Goal: Entertainment & Leisure: Browse casually

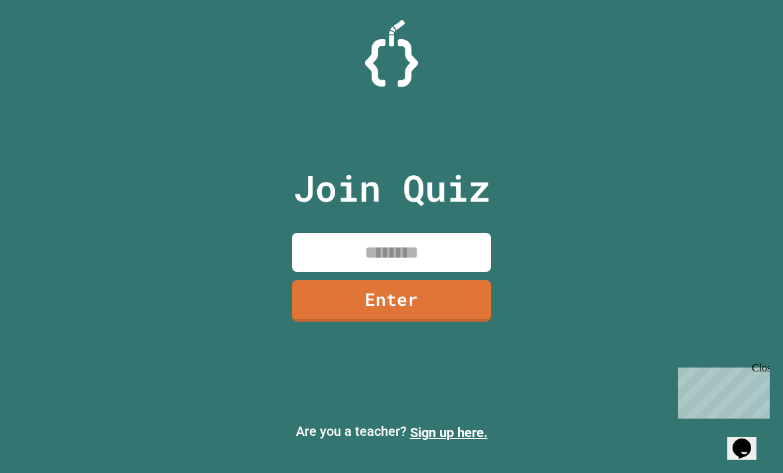
click at [401, 258] on input at bounding box center [391, 252] width 199 height 39
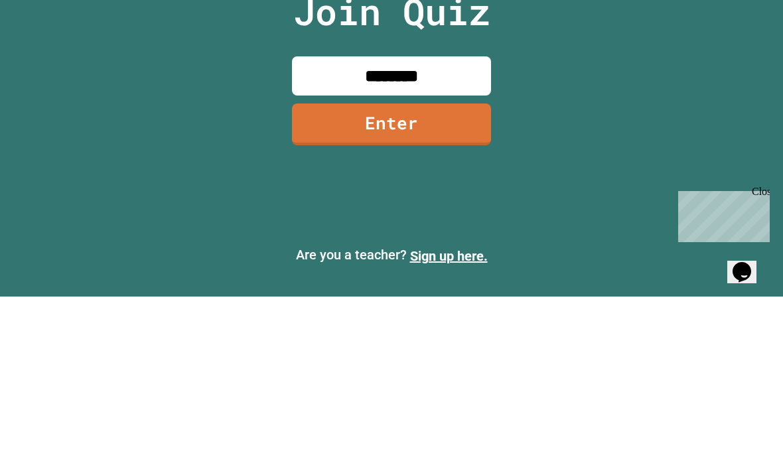
type input "********"
click at [448, 280] on link "Enter" at bounding box center [391, 301] width 199 height 42
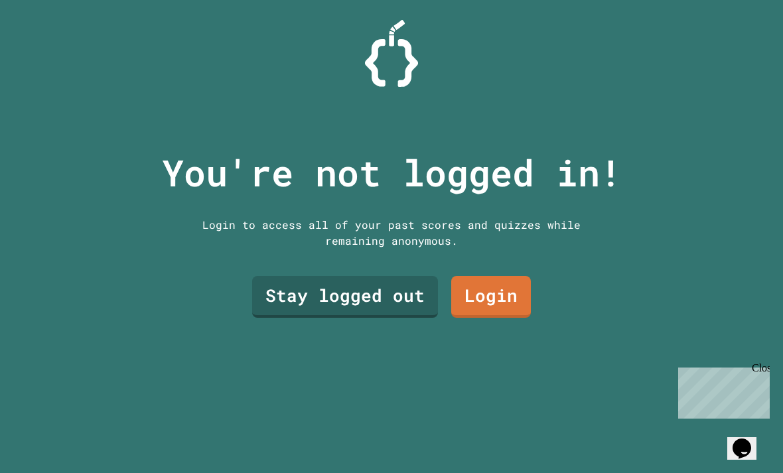
click at [311, 318] on link "Stay logged out" at bounding box center [345, 297] width 186 height 42
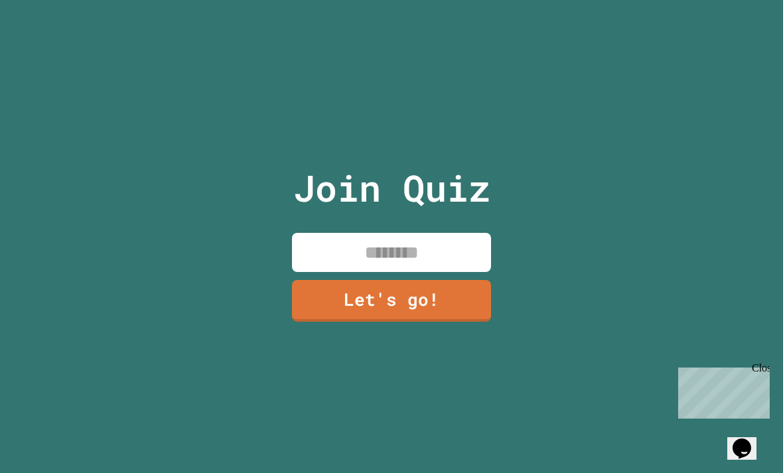
click at [339, 259] on input at bounding box center [391, 252] width 199 height 39
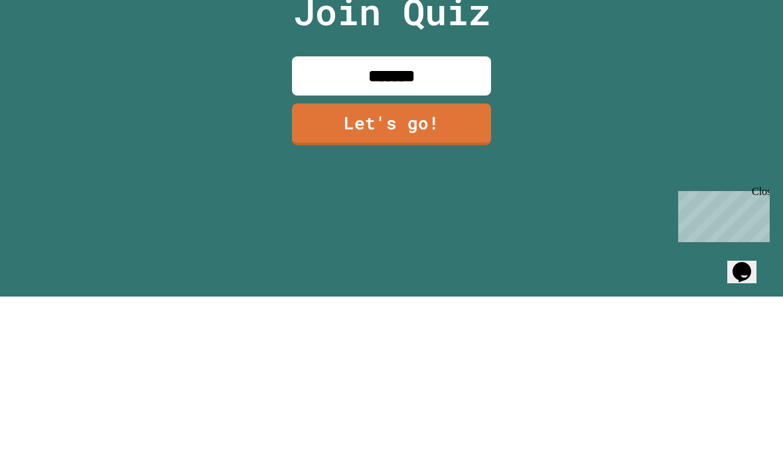
type input "*****"
click at [368, 280] on link "Let's go!" at bounding box center [391, 301] width 199 height 42
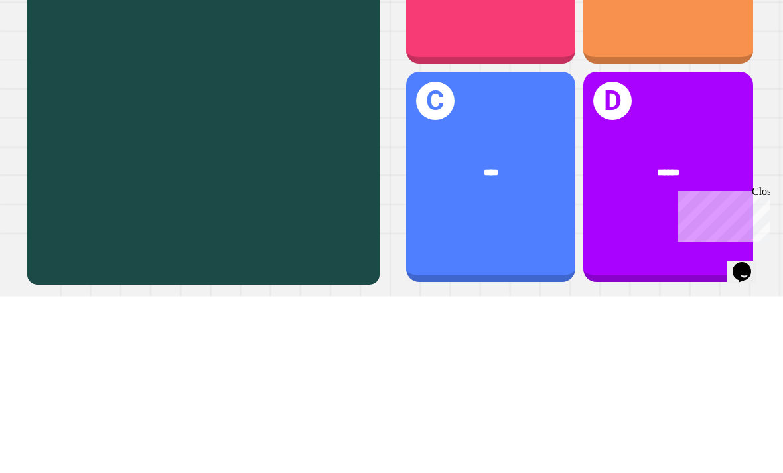
click at [533, 209] on div "A ****" at bounding box center [491, 135] width 170 height 210
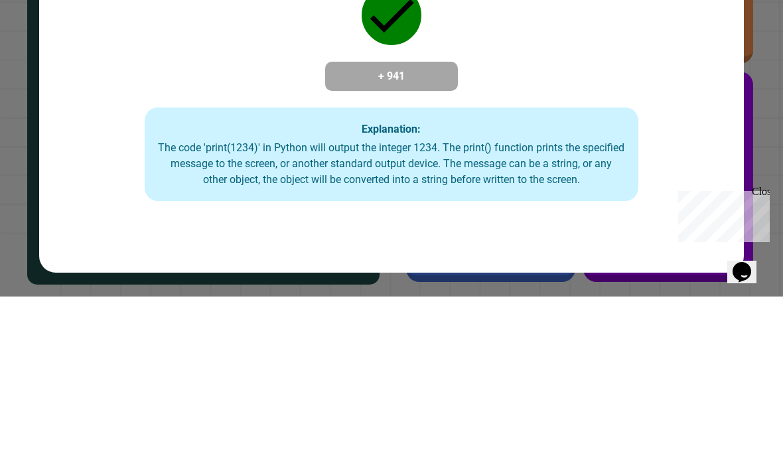
click at [587, 206] on div "Correct! + 941 Explanation: The code 'print(1234)' in Python will output the in…" at bounding box center [391, 237] width 705 height 283
click at [529, 310] on div "Explanation: The code 'print(1234)' in Python will output the integer 1234. The…" at bounding box center [391, 331] width 493 height 94
click at [618, 309] on div "Explanation: The code 'print(1234)' in Python will output the integer 1234. The…" at bounding box center [391, 331] width 493 height 94
click at [573, 350] on div "The code 'print(1234)' in Python will output the integer 1234. The print() func…" at bounding box center [391, 340] width 466 height 48
click at [584, 364] on div "The code 'print(1234)' in Python will output the integer 1234. The print() func…" at bounding box center [391, 340] width 466 height 48
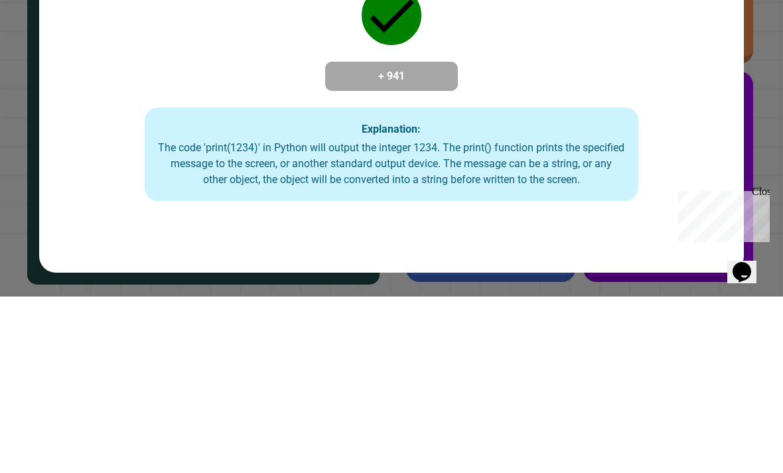
click at [549, 311] on div "Explanation: The code 'print(1234)' in Python will output the integer 1234. The…" at bounding box center [391, 331] width 493 height 94
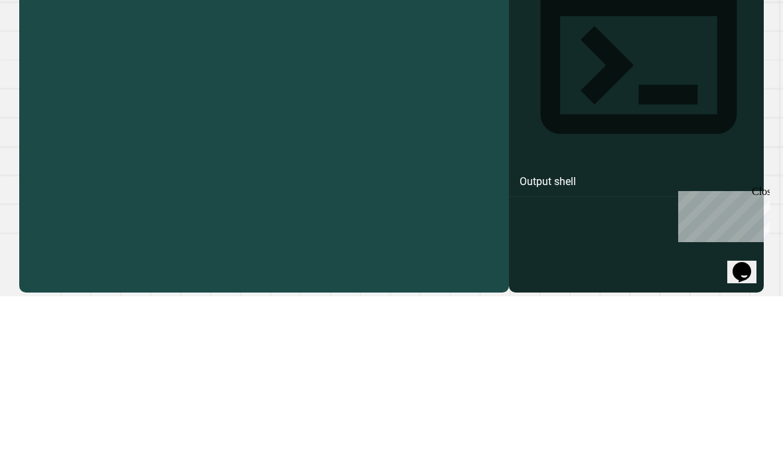
click at [90, 143] on div "print ( )" at bounding box center [274, 305] width 455 height 383
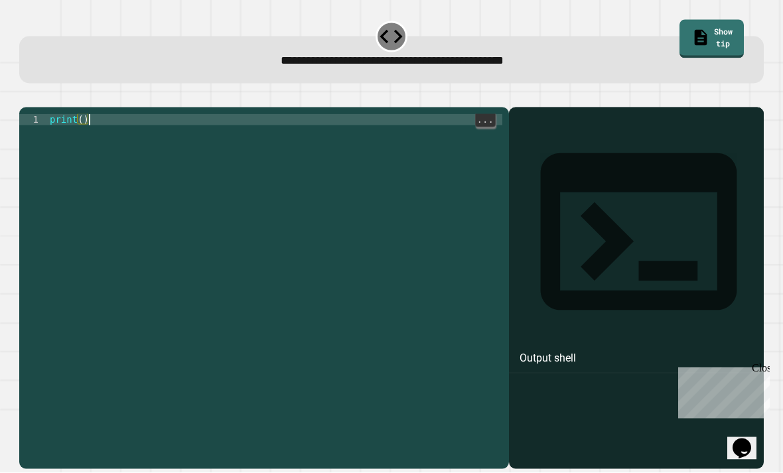
click at [84, 107] on div at bounding box center [391, 100] width 744 height 16
click at [90, 139] on div "print ( )" at bounding box center [274, 305] width 455 height 383
click at [84, 135] on div "print ( )" at bounding box center [274, 305] width 455 height 383
type textarea "*"
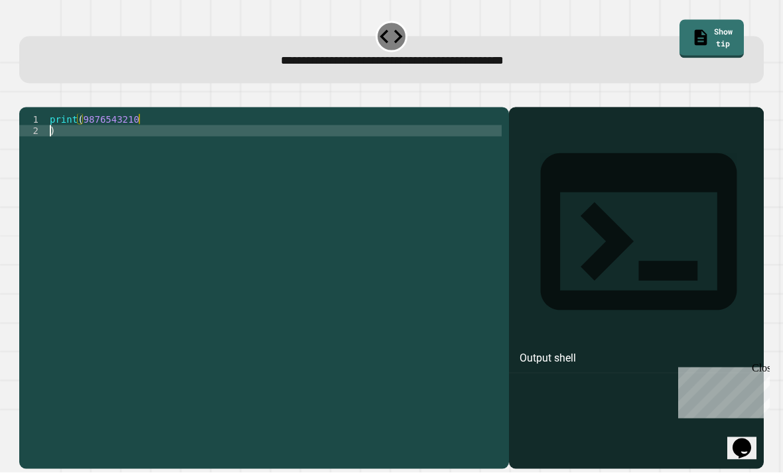
scroll to position [0, 0]
click at [468, 104] on div at bounding box center [391, 100] width 744 height 16
click at [26, 96] on icon "button" at bounding box center [26, 96] width 0 height 0
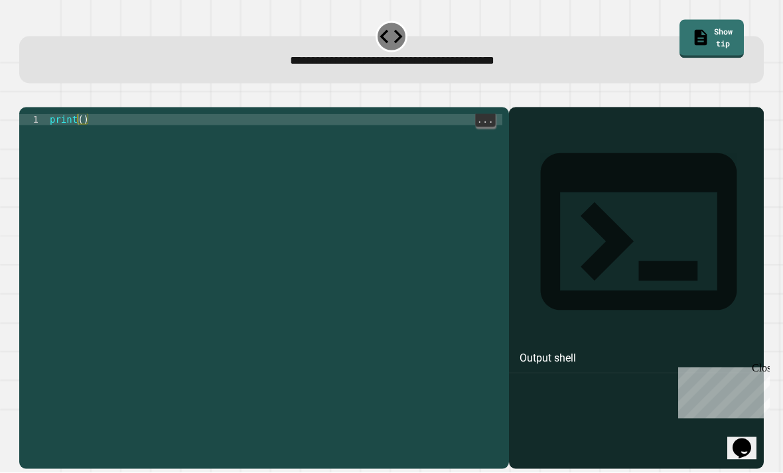
click at [87, 134] on div "print ( )" at bounding box center [274, 305] width 455 height 383
click at [86, 137] on div "print ( )" at bounding box center [274, 305] width 455 height 383
type textarea "**********"
click at [26, 96] on button "button" at bounding box center [26, 96] width 0 height 0
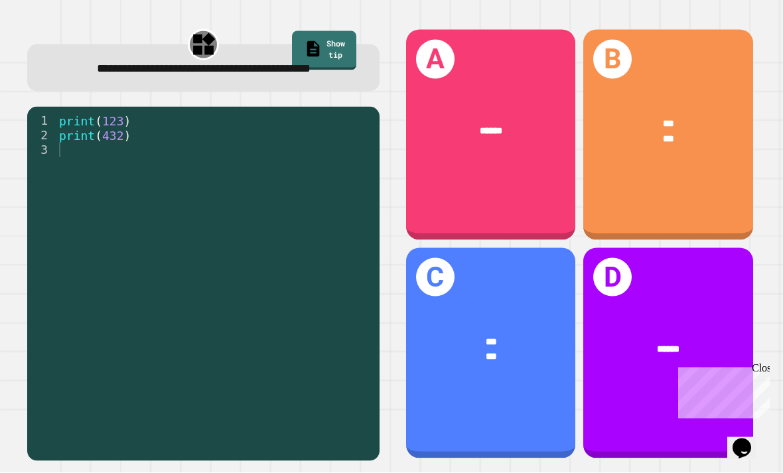
click at [488, 136] on span "******" at bounding box center [491, 131] width 23 height 9
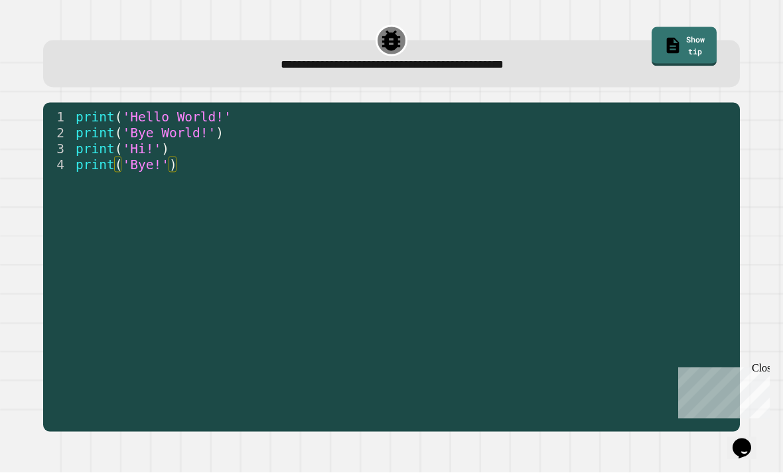
click at [105, 113] on span "print" at bounding box center [95, 117] width 39 height 15
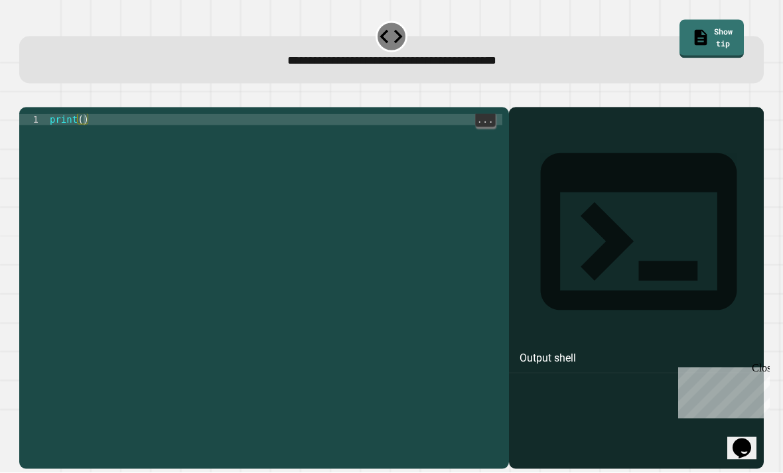
click at [86, 138] on div "print ( )" at bounding box center [274, 305] width 455 height 383
type textarea "**********"
click at [26, 96] on icon "button" at bounding box center [26, 96] width 0 height 0
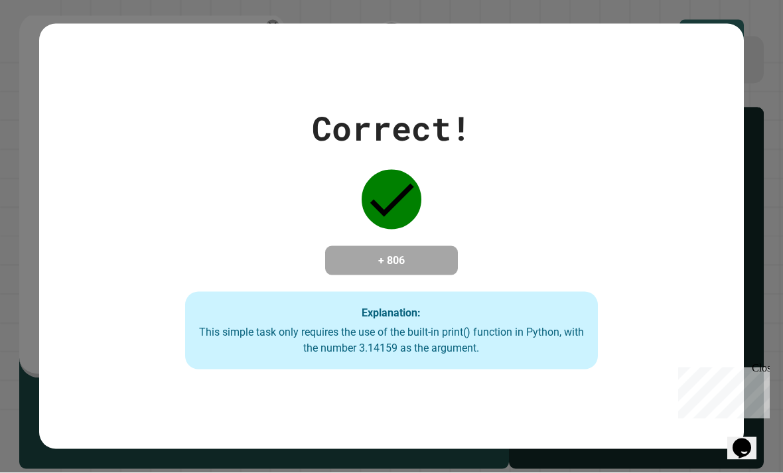
click at [453, 273] on div "+ 806" at bounding box center [391, 260] width 133 height 29
click at [382, 269] on h4 "+ 806" at bounding box center [391, 261] width 106 height 16
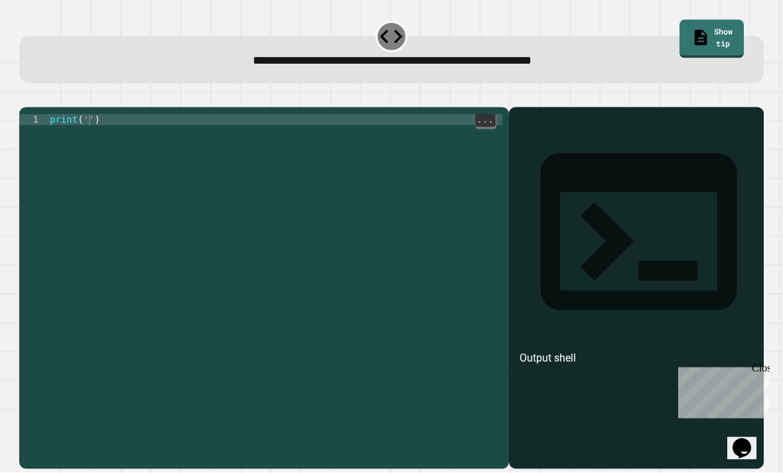
click at [90, 135] on div "print ( '' )" at bounding box center [274, 305] width 455 height 383
click at [26, 96] on button "button" at bounding box center [26, 96] width 0 height 0
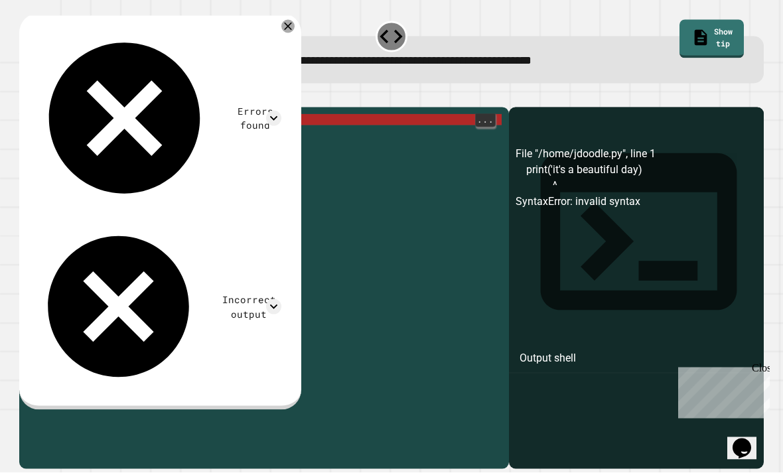
click at [204, 137] on div "print ( 'it' s a beautiful day )" at bounding box center [274, 305] width 454 height 383
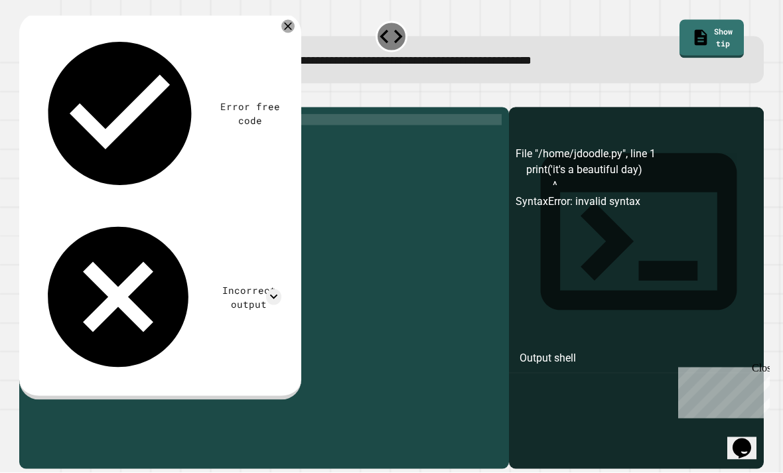
click at [26, 96] on icon "button" at bounding box center [26, 96] width 0 height 0
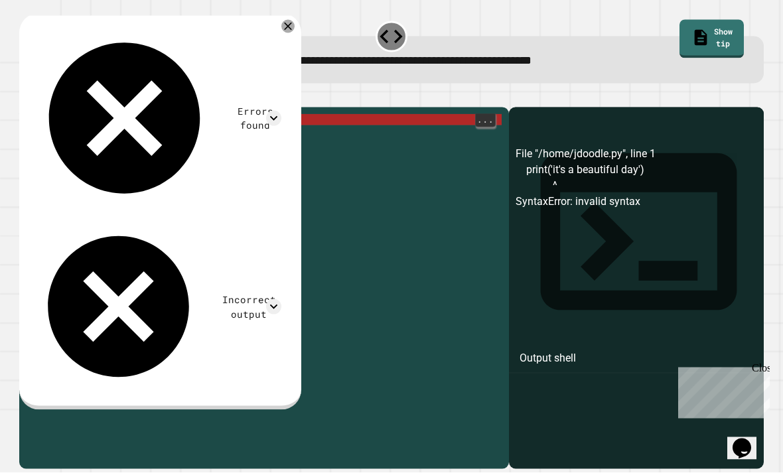
click at [208, 139] on div "print ( 'it' s a beautiful day ')" at bounding box center [274, 305] width 454 height 383
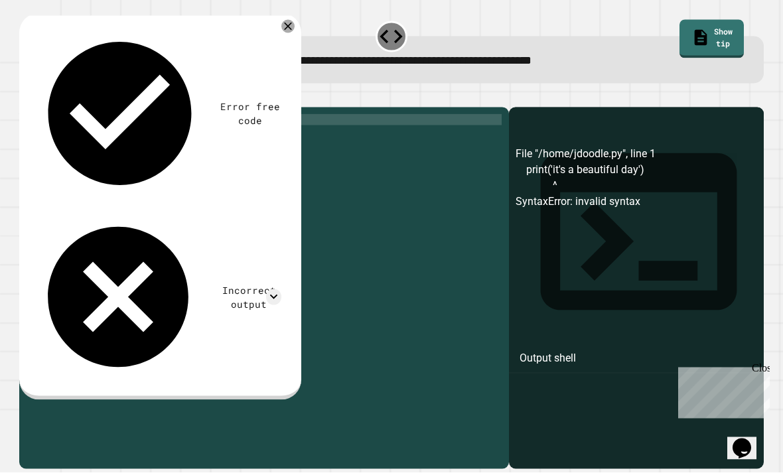
click at [96, 133] on div "print ( 'it' s a beautiful day ")" at bounding box center [274, 305] width 454 height 383
click at [26, 96] on icon "button" at bounding box center [26, 96] width 0 height 0
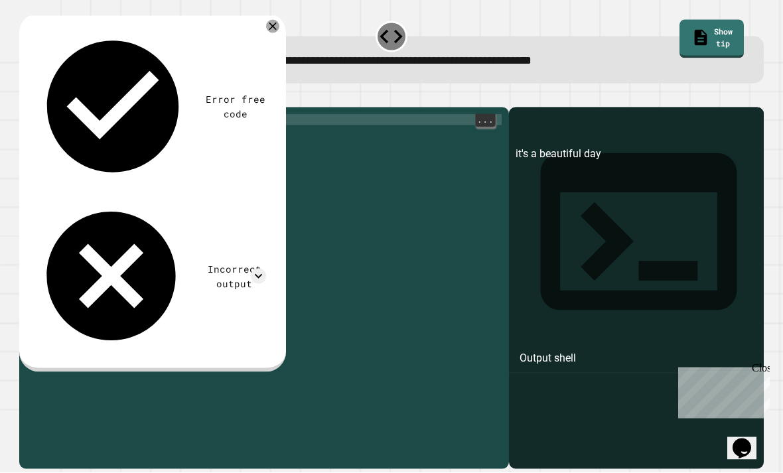
click at [198, 135] on div "print ( "it's a beautiful day" )" at bounding box center [274, 305] width 454 height 383
click at [26, 96] on icon "button" at bounding box center [26, 96] width 0 height 0
click at [103, 137] on div "print ( "'it's a beautiful day'" )" at bounding box center [274, 305] width 454 height 383
click at [98, 134] on div "print ( "'It's a beautiful day'" )" at bounding box center [274, 305] width 454 height 383
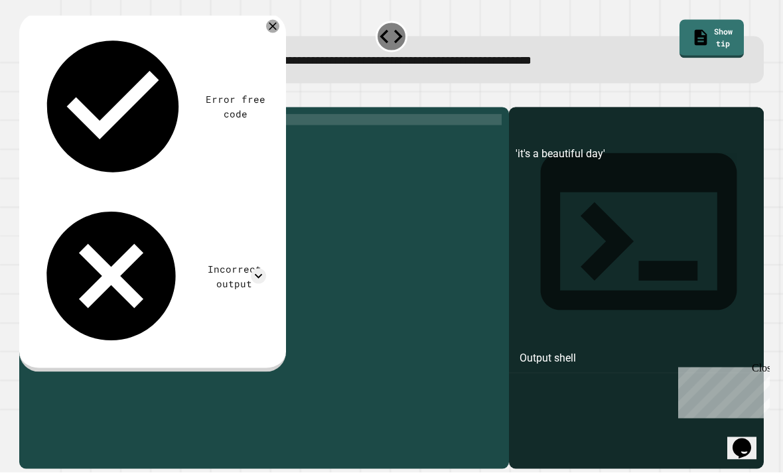
click at [26, 96] on icon "button" at bounding box center [26, 96] width 0 height 0
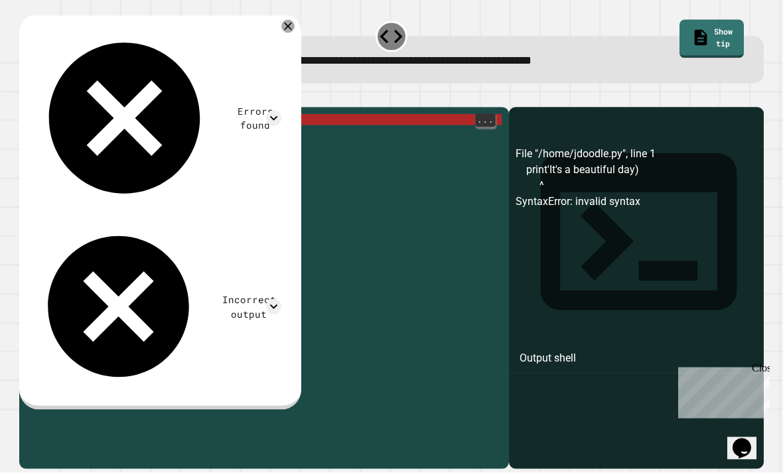
click at [194, 138] on div "print 'It' s a beautiful day )" at bounding box center [274, 305] width 454 height 383
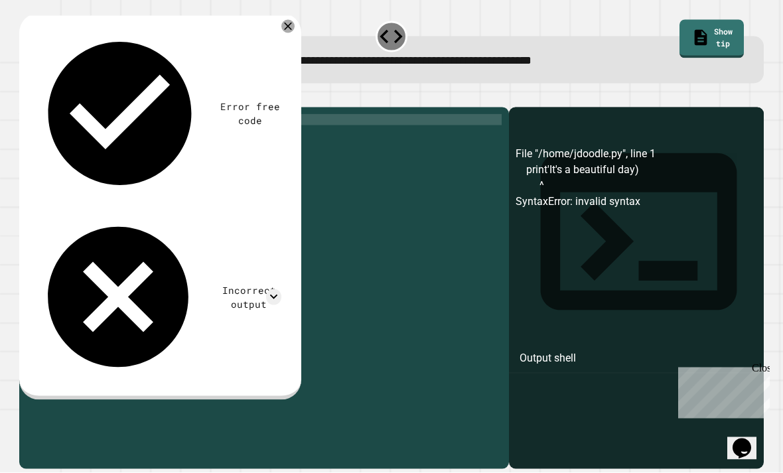
type textarea "**********"
click at [26, 96] on icon "button" at bounding box center [26, 96] width 0 height 0
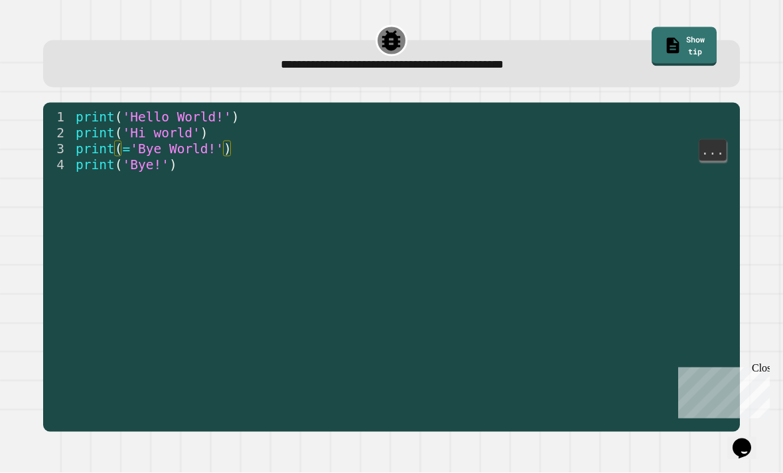
click at [228, 148] on span ")" at bounding box center [228, 149] width 8 height 15
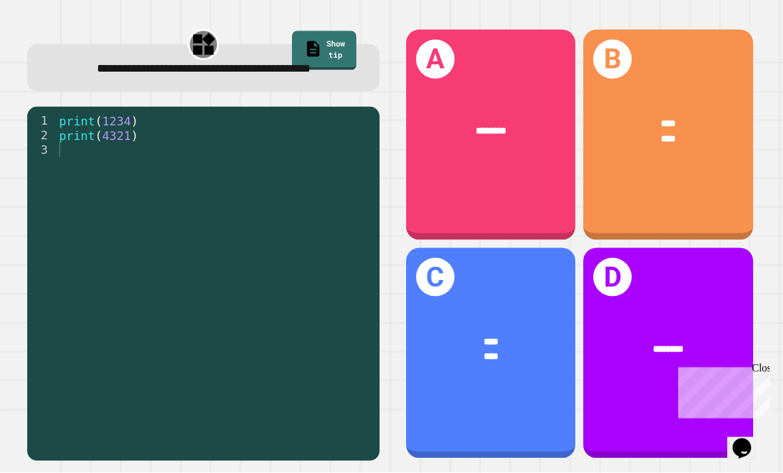
click at [677, 208] on div "B **** ****" at bounding box center [668, 135] width 170 height 210
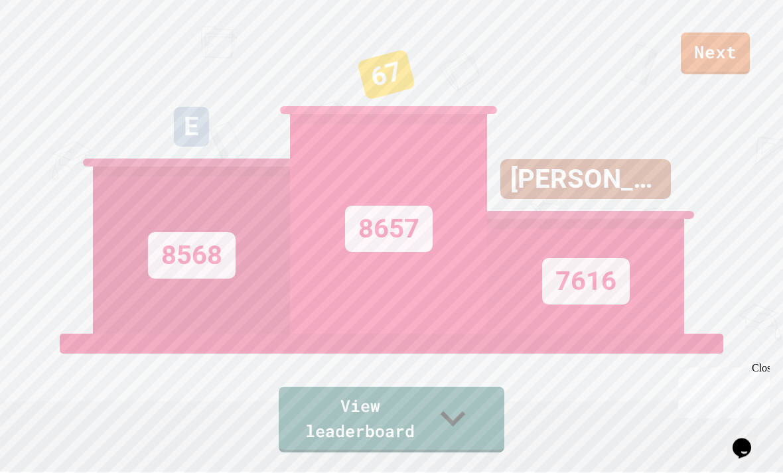
click at [713, 42] on link "Next" at bounding box center [715, 54] width 69 height 42
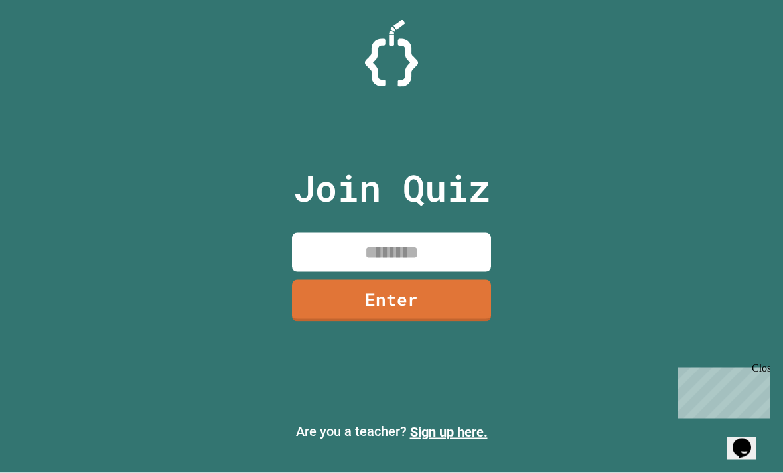
click at [452, 263] on input at bounding box center [391, 252] width 199 height 39
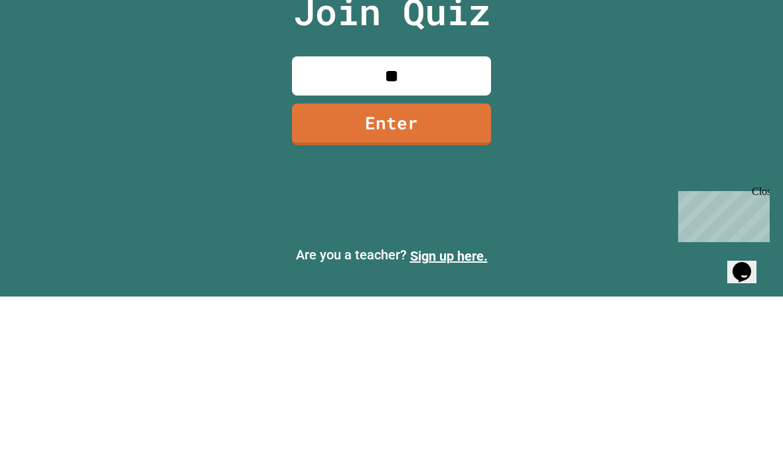
type input "*"
type input "********"
click at [440, 280] on link "Enter" at bounding box center [391, 301] width 199 height 42
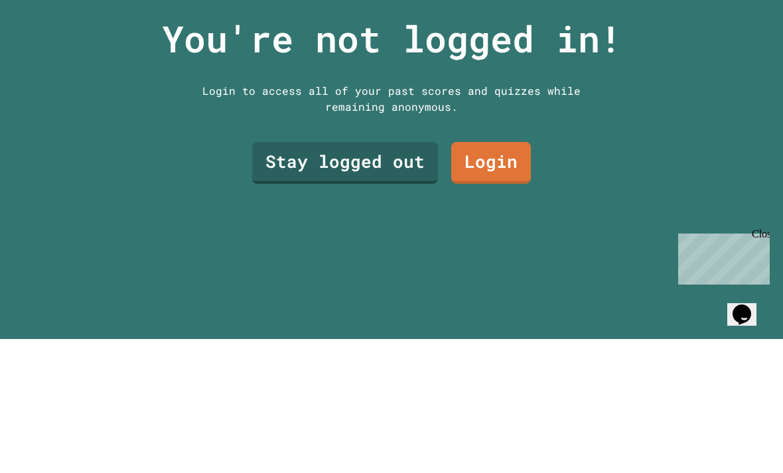
click at [375, 285] on link "Stay logged out" at bounding box center [345, 297] width 186 height 42
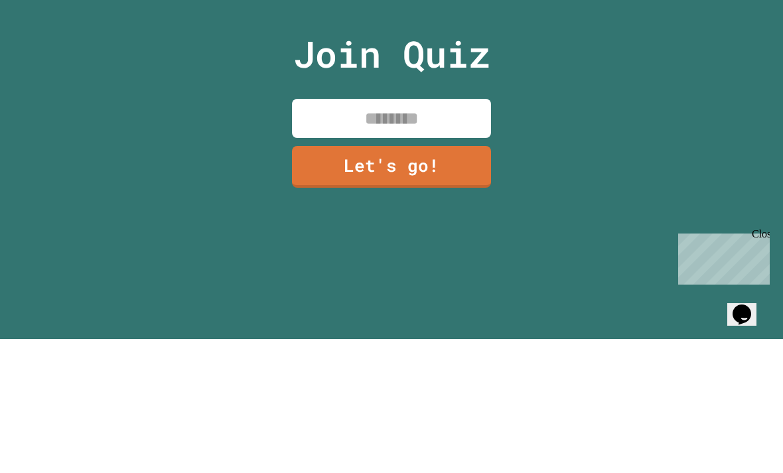
click at [407, 233] on input at bounding box center [391, 252] width 199 height 39
type input "*"
click at [419, 280] on link "Let's go!" at bounding box center [391, 301] width 199 height 42
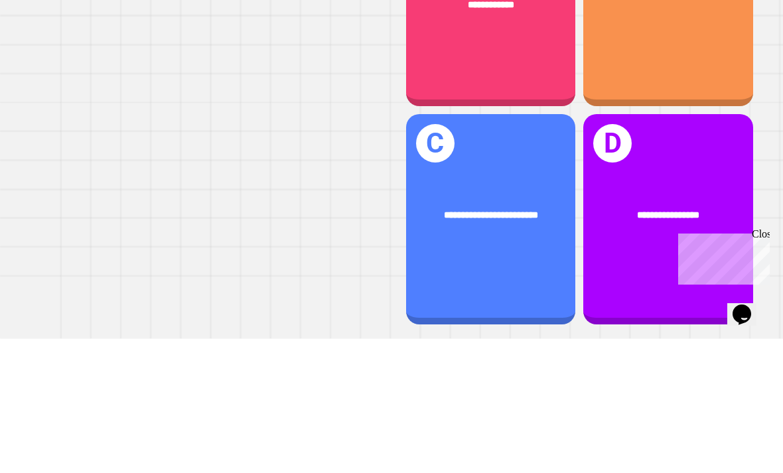
click at [636, 30] on div "**********" at bounding box center [668, 135] width 170 height 210
click at [493, 49] on div "**********" at bounding box center [491, 135] width 170 height 210
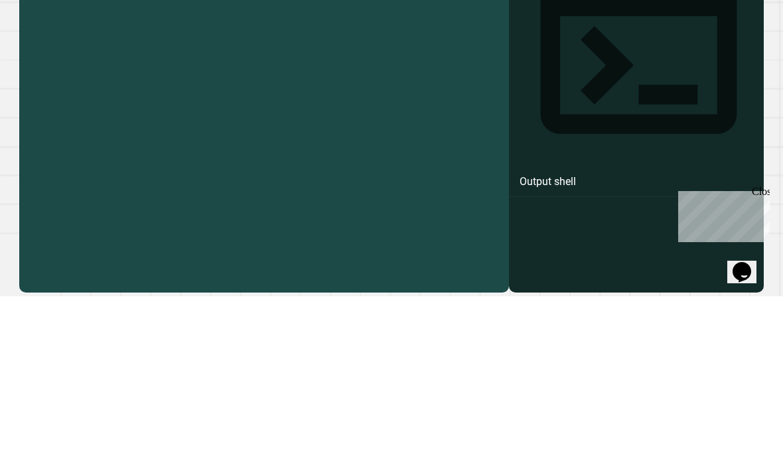
click at [119, 133] on div "city = 'Madrid' print ( city )" at bounding box center [274, 294] width 454 height 361
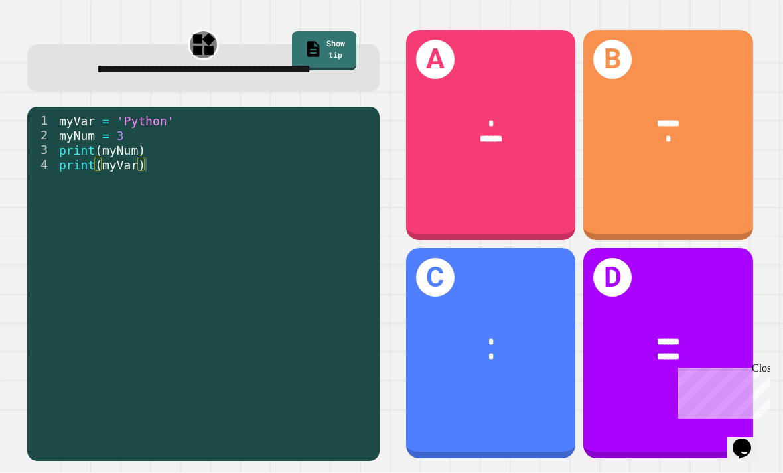
click at [485, 184] on div "A * ******" at bounding box center [491, 135] width 170 height 210
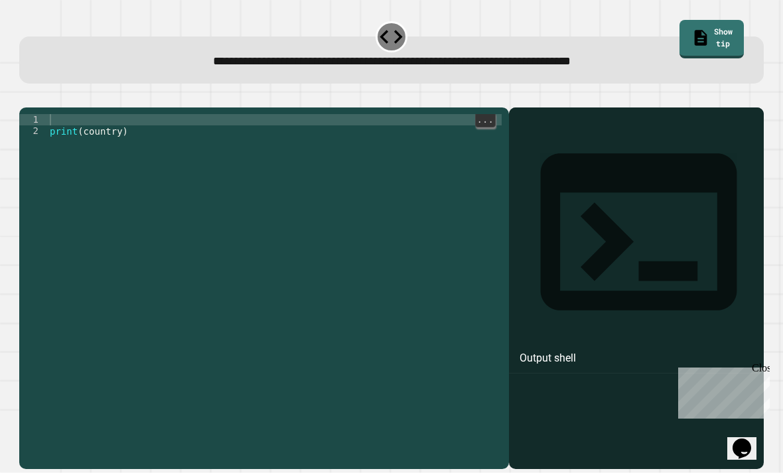
click at [80, 135] on div "print ( country )" at bounding box center [274, 305] width 454 height 383
type textarea "**********"
click at [26, 96] on icon "button" at bounding box center [26, 96] width 0 height 0
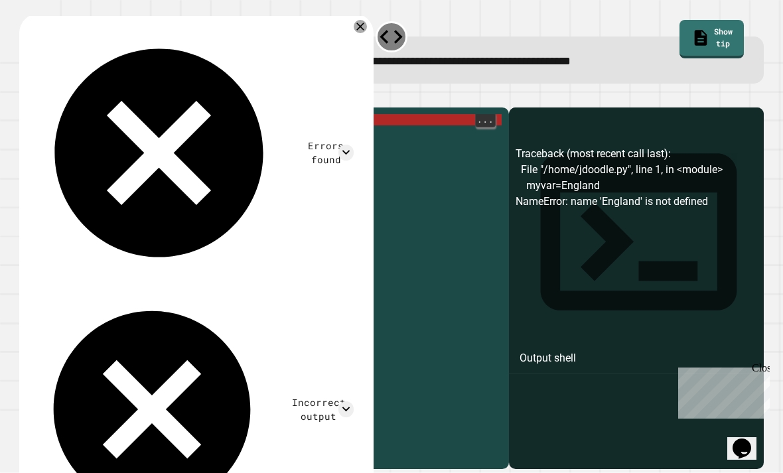
click at [66, 102] on icon "button" at bounding box center [60, 104] width 11 height 11
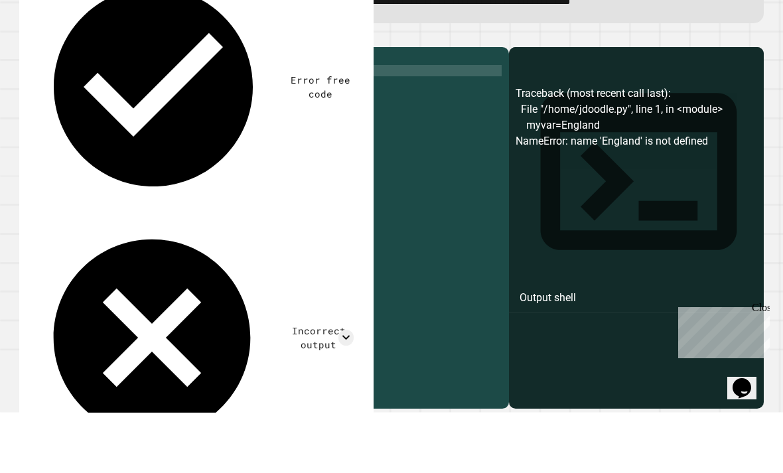
scroll to position [0, 0]
